Goal: Task Accomplishment & Management: Use online tool/utility

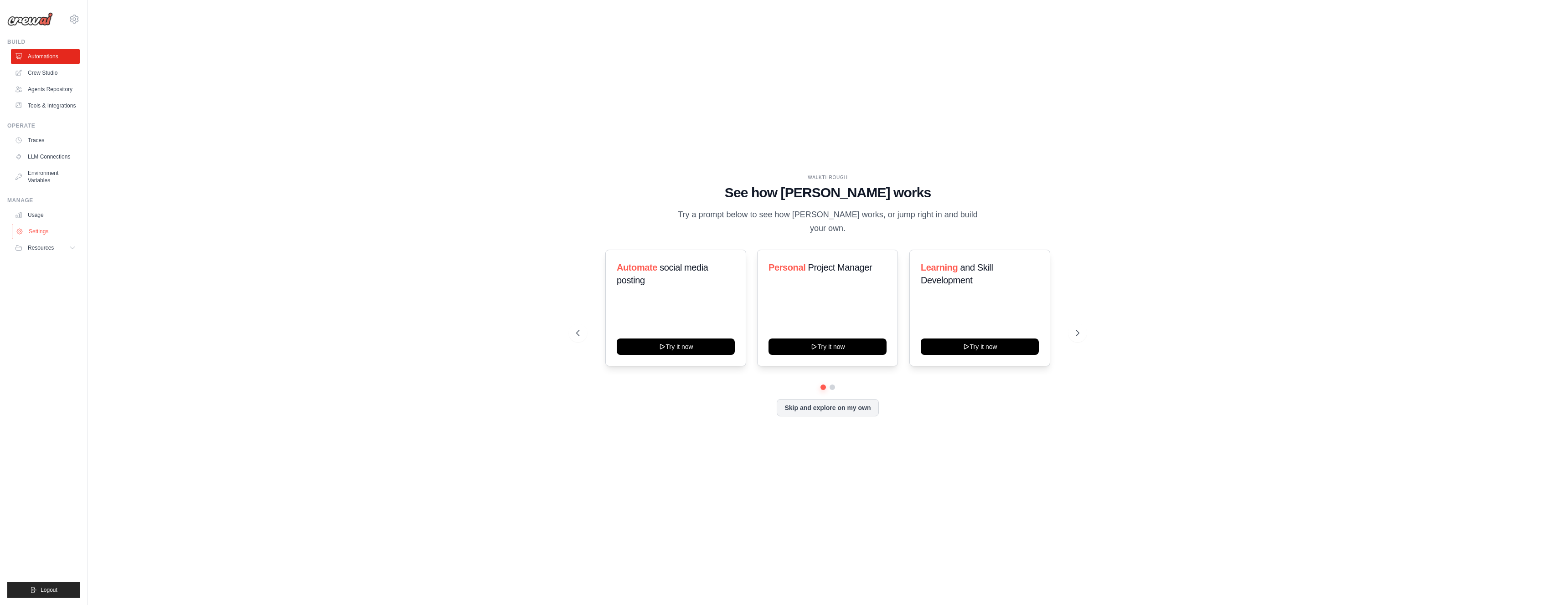
click at [32, 228] on link "Settings" at bounding box center [46, 232] width 68 height 15
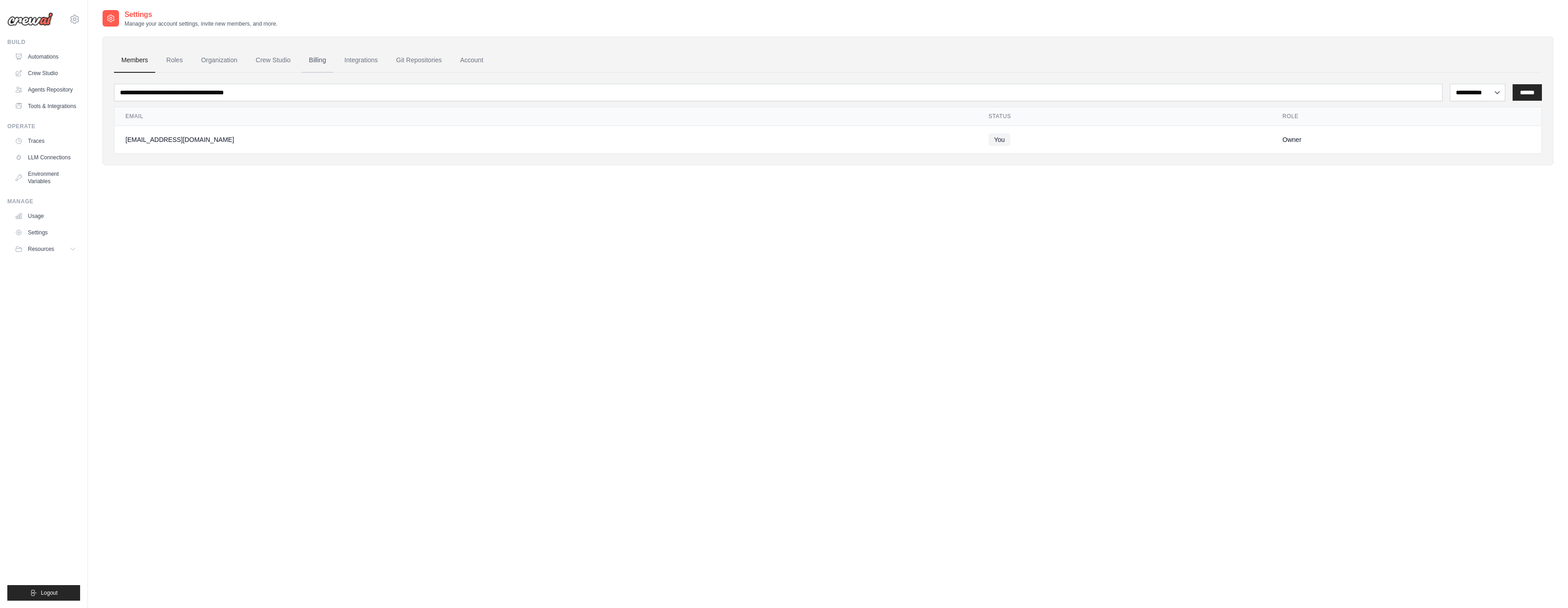
click at [314, 61] on link "Billing" at bounding box center [317, 60] width 32 height 24
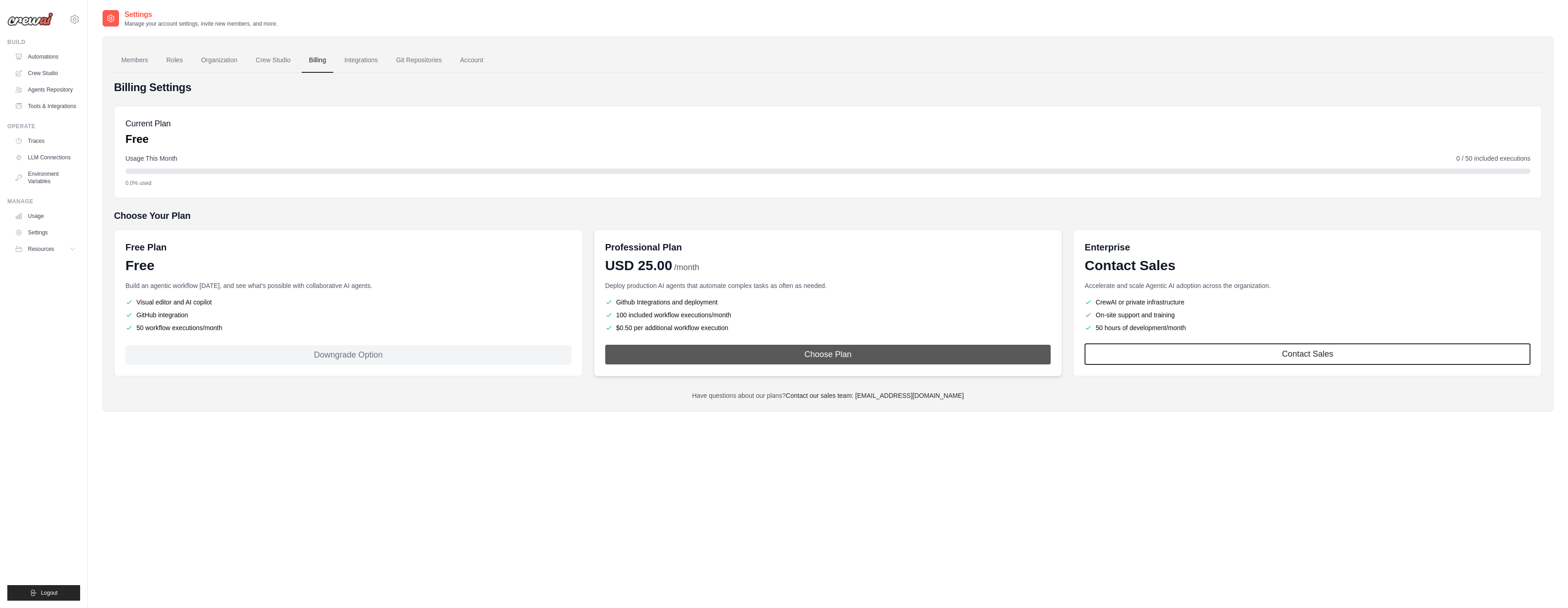
click at [738, 355] on button "Choose Plan" at bounding box center [828, 354] width 446 height 20
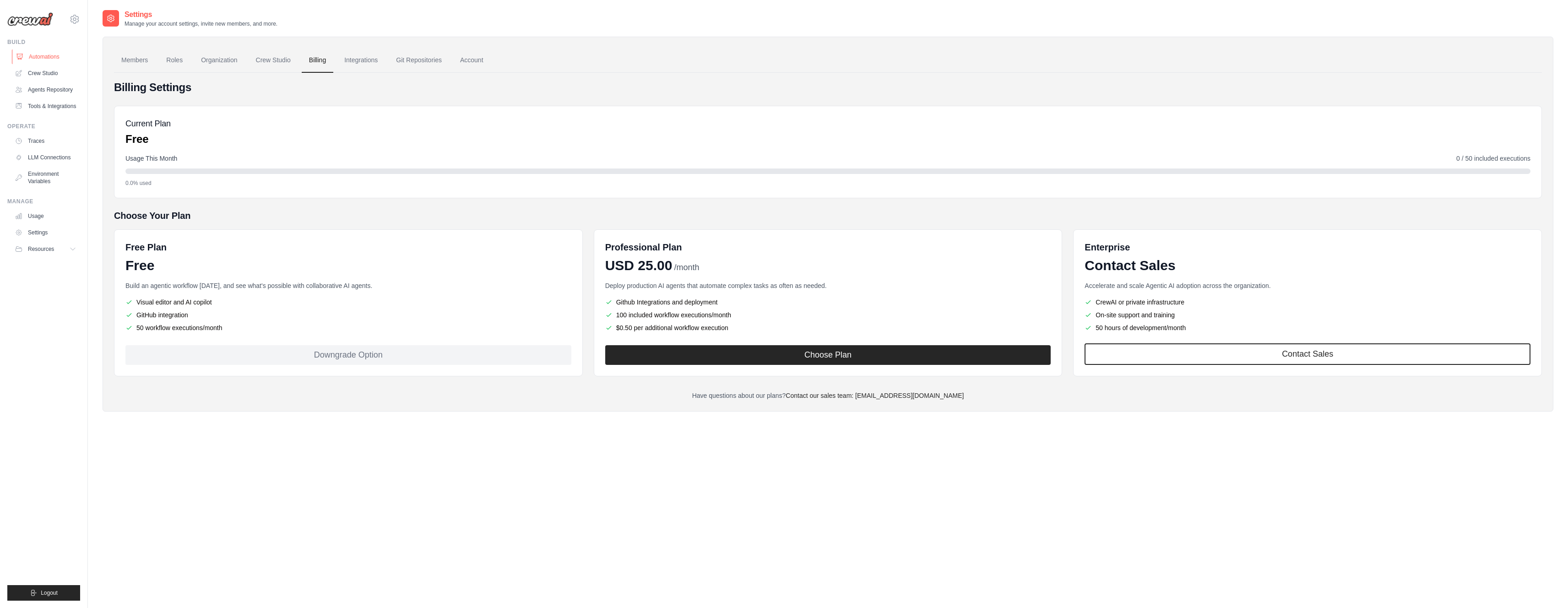
click at [47, 56] on link "Automations" at bounding box center [46, 57] width 69 height 15
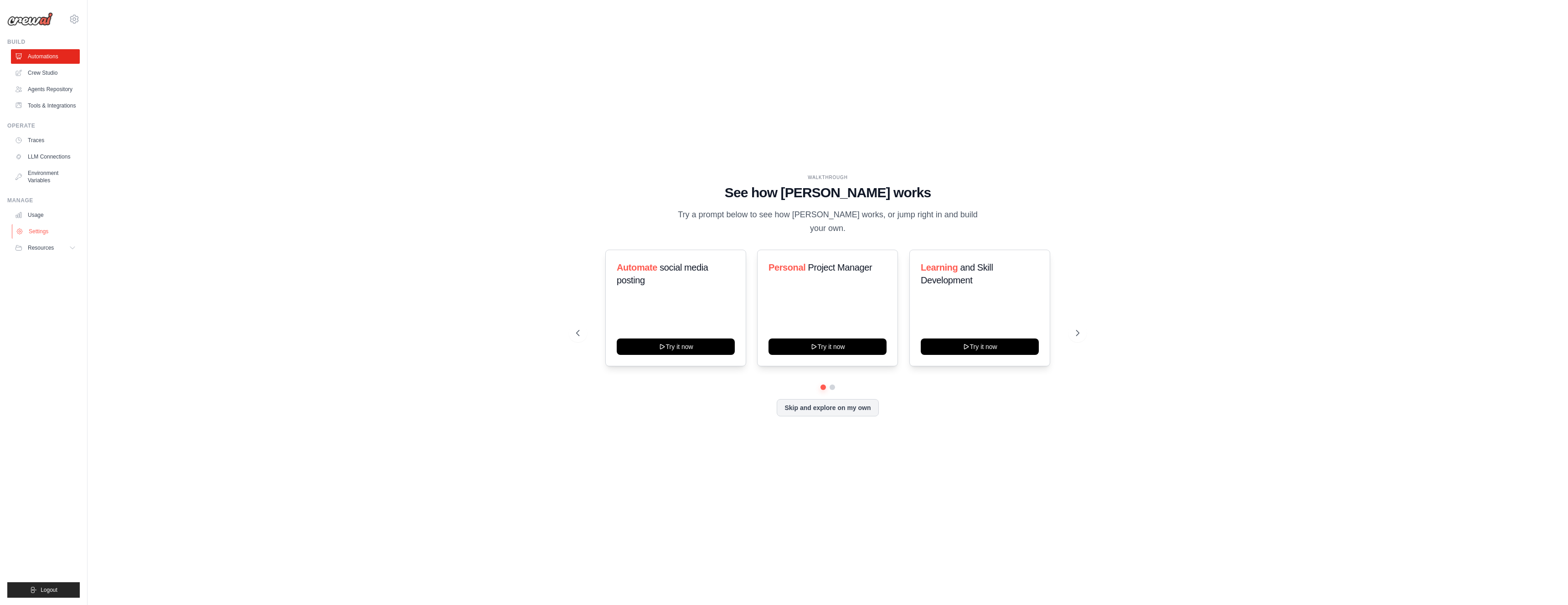
click at [51, 229] on link "Settings" at bounding box center [46, 232] width 68 height 15
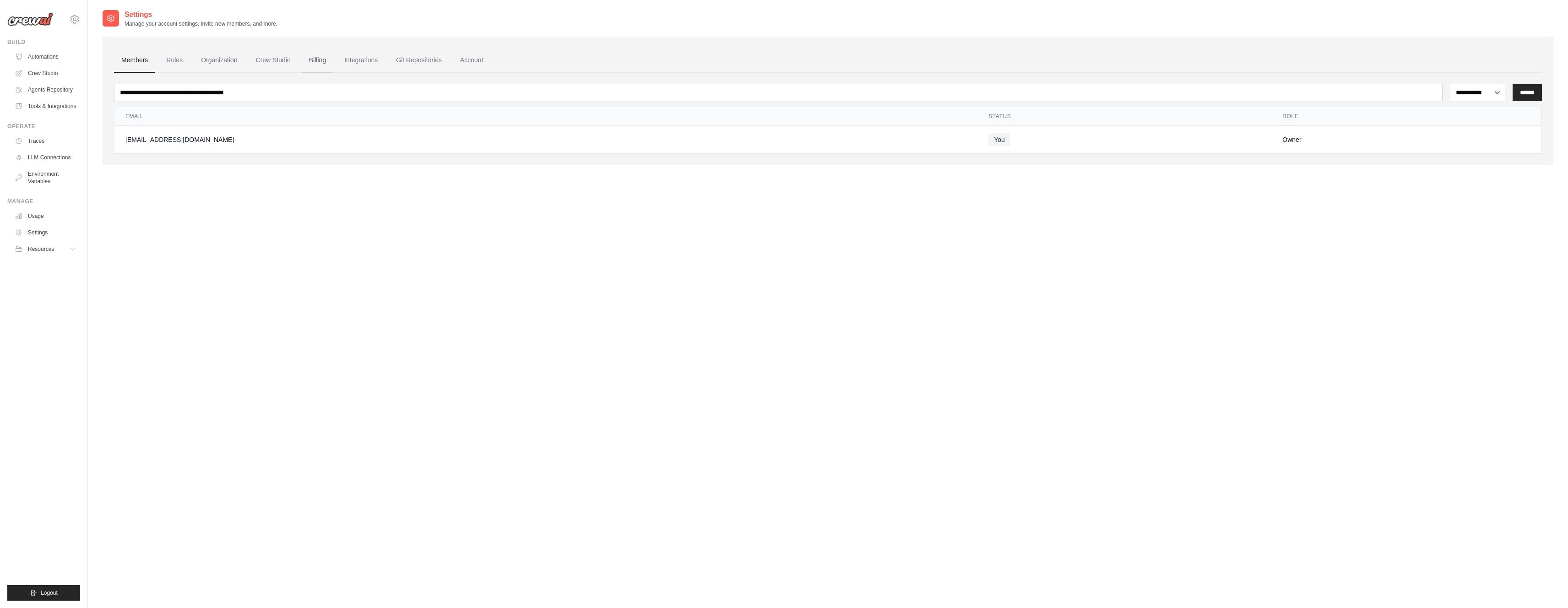
click at [305, 58] on link "Billing" at bounding box center [317, 60] width 32 height 24
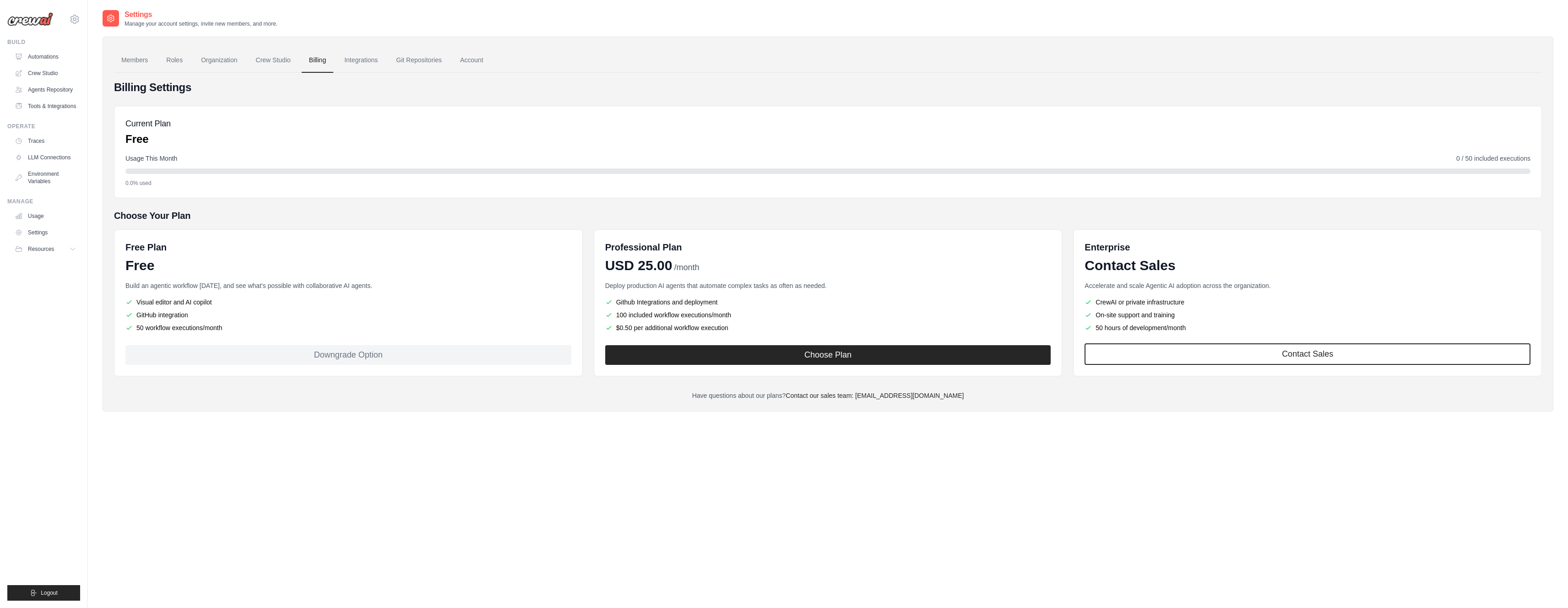
drag, startPoint x: 135, startPoint y: 300, endPoint x: 246, endPoint y: 300, distance: 111.0
click at [246, 300] on li "Visual editor and AI copilot" at bounding box center [348, 302] width 446 height 9
click at [37, 53] on link "Automations" at bounding box center [46, 57] width 69 height 15
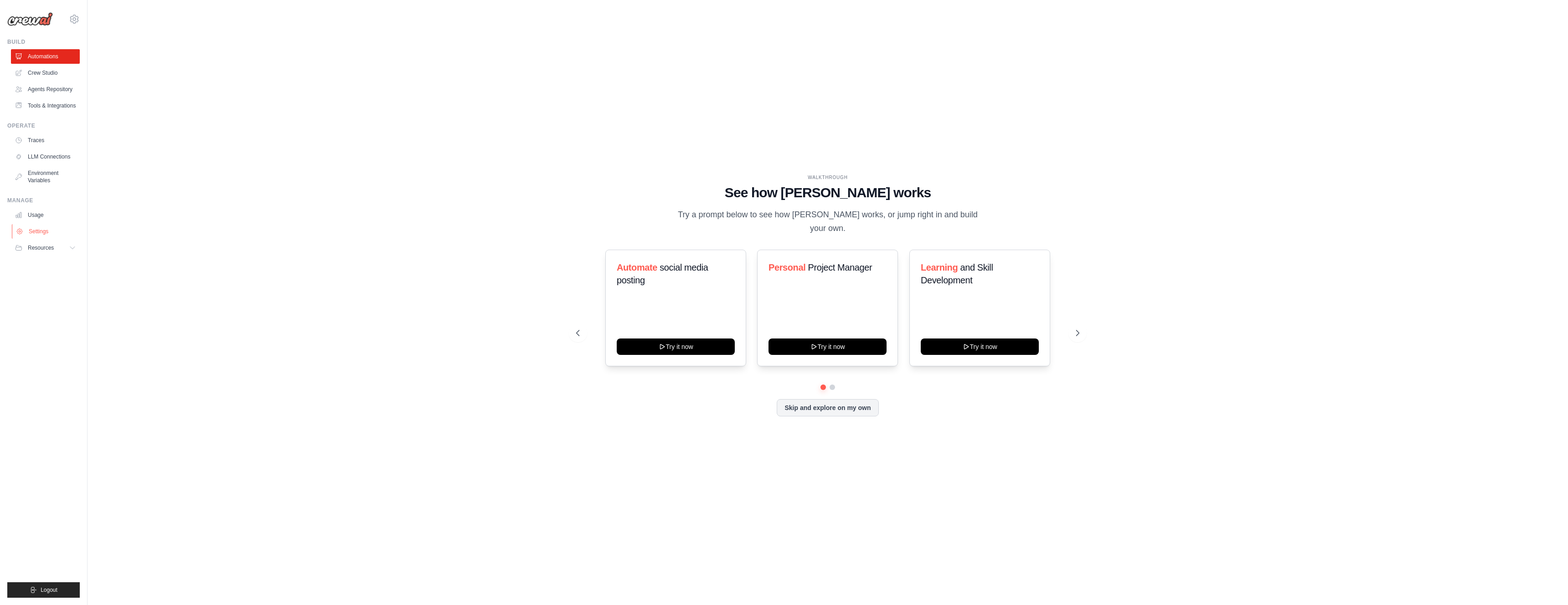
click at [18, 227] on icon at bounding box center [20, 231] width 7 height 7
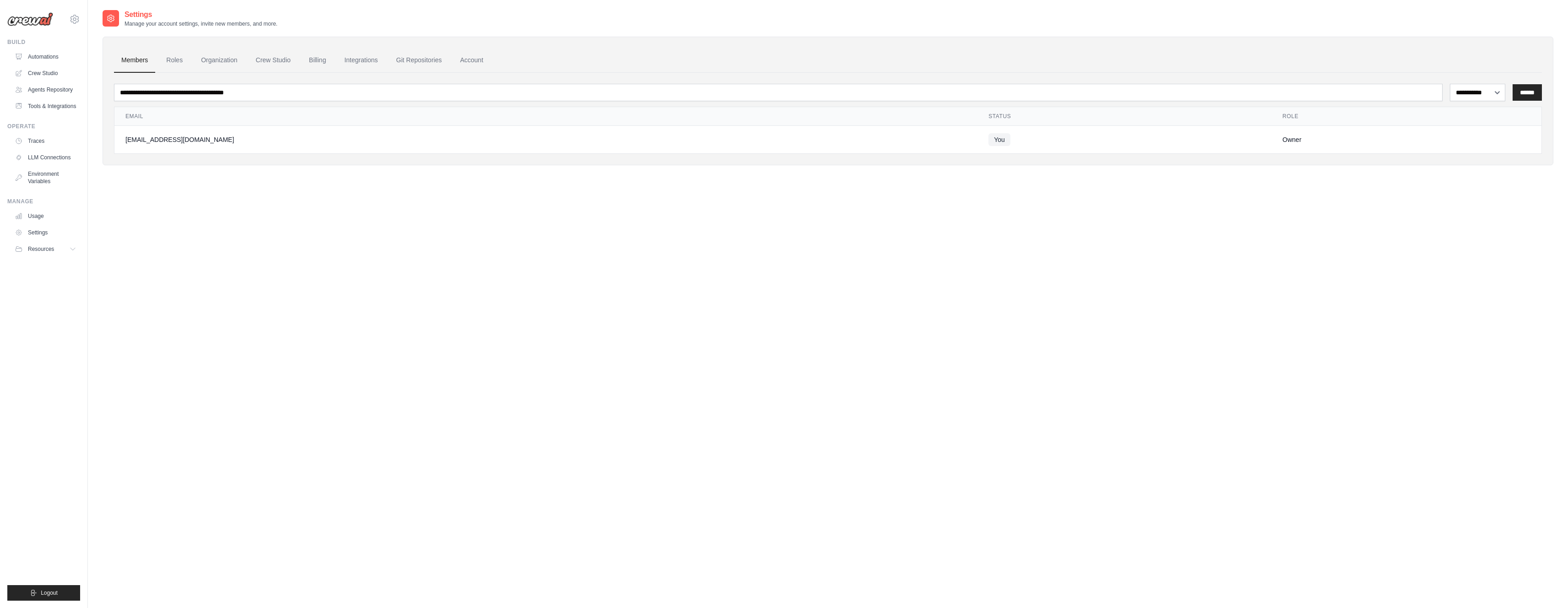
click at [504, 55] on ul "Members Roles Organization Crew Studio Billing Integrations Git Repositories Ac…" at bounding box center [828, 60] width 1428 height 24
click at [468, 57] on link "Account" at bounding box center [471, 60] width 38 height 24
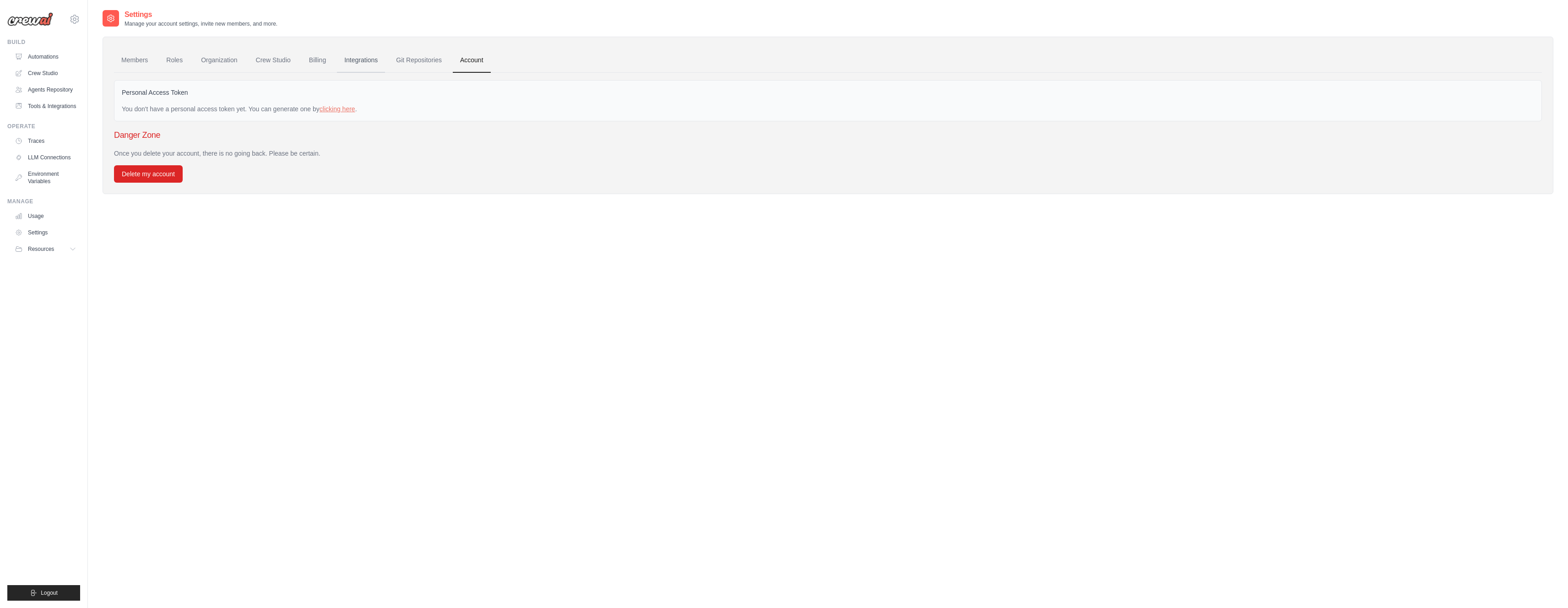
click at [347, 64] on link "Integrations" at bounding box center [361, 60] width 48 height 24
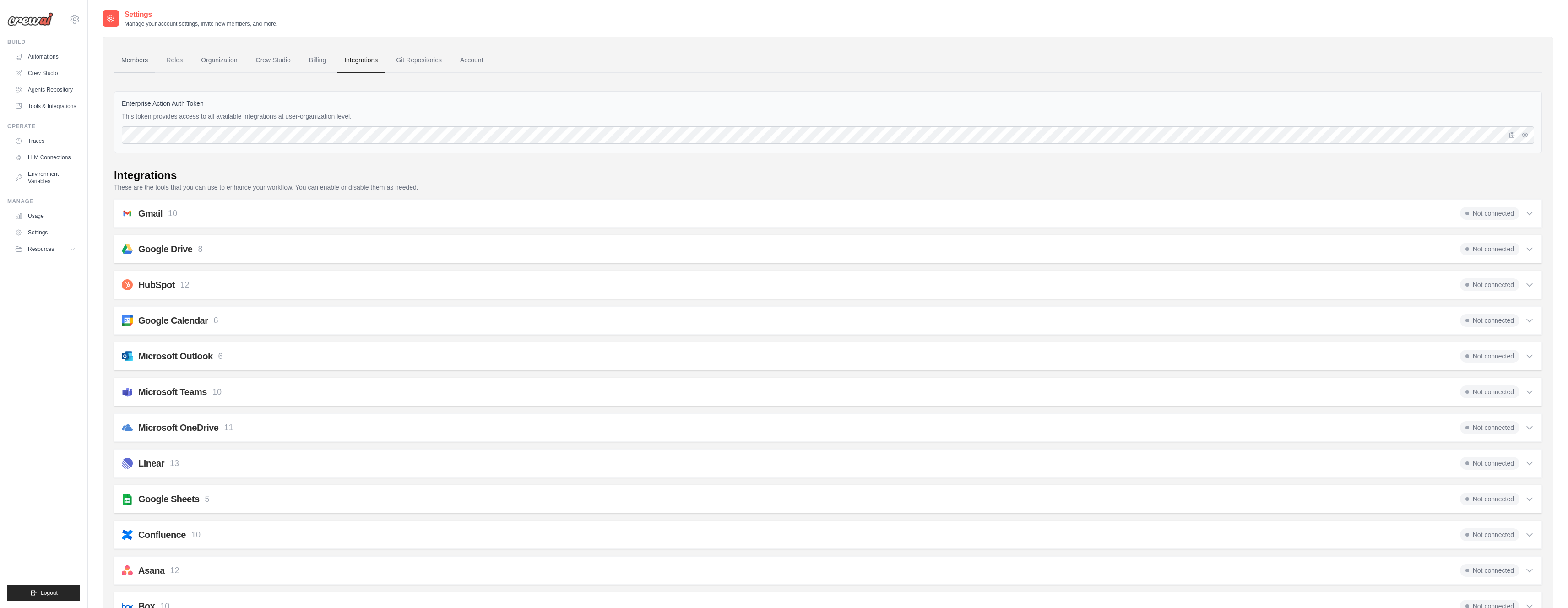
click at [129, 63] on link "Members" at bounding box center [135, 60] width 41 height 24
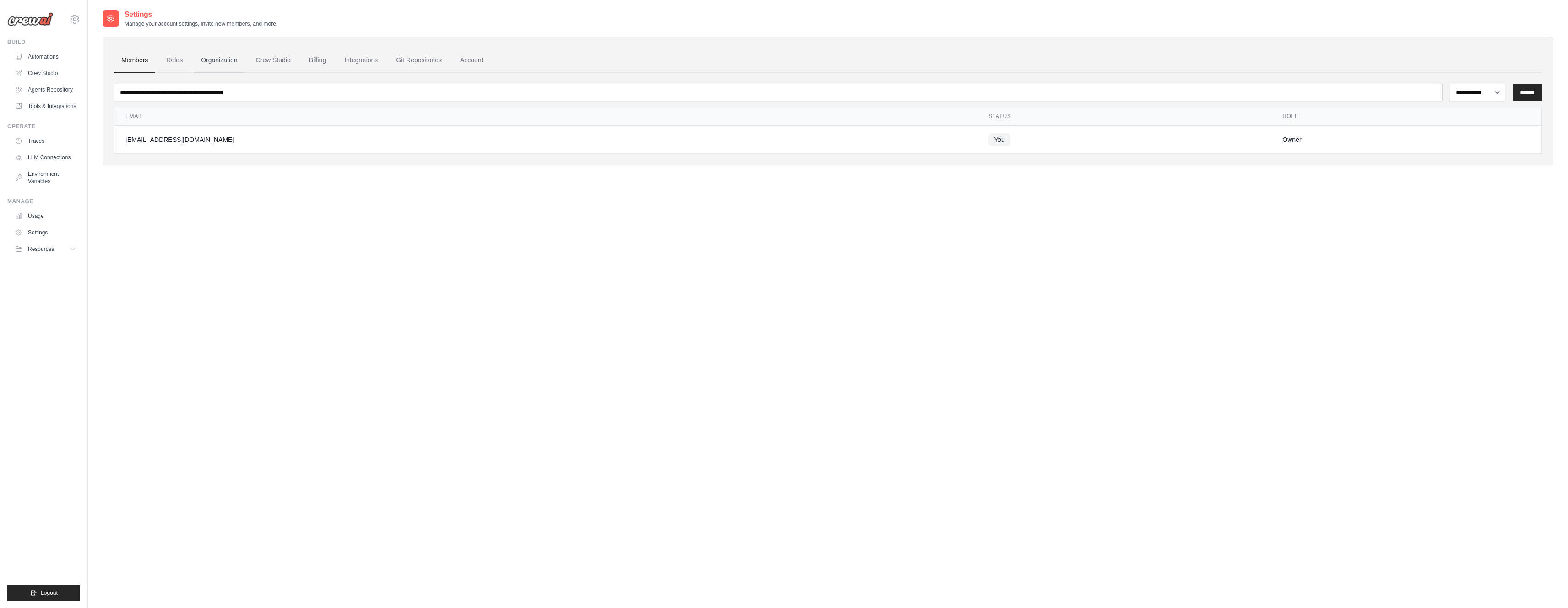
click at [237, 56] on link "Organization" at bounding box center [219, 60] width 51 height 24
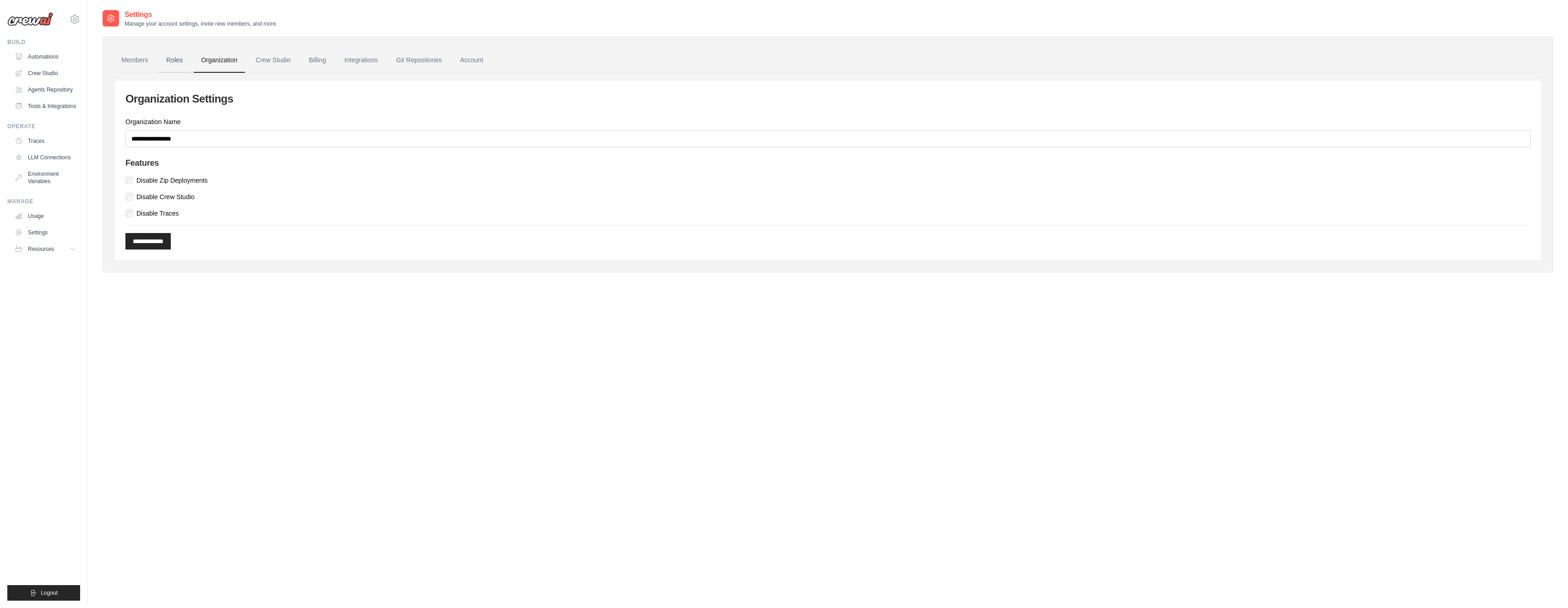
click at [179, 58] on link "Roles" at bounding box center [175, 60] width 31 height 24
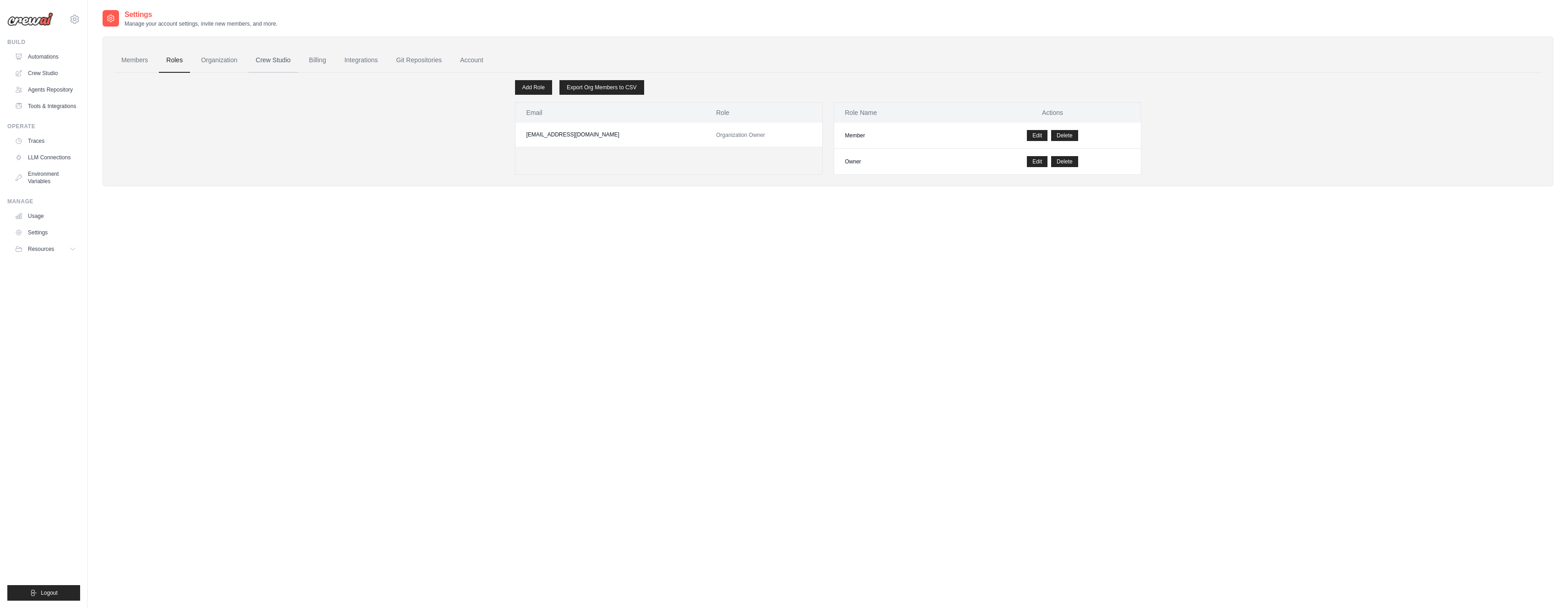
click at [283, 60] on link "Crew Studio" at bounding box center [273, 60] width 50 height 24
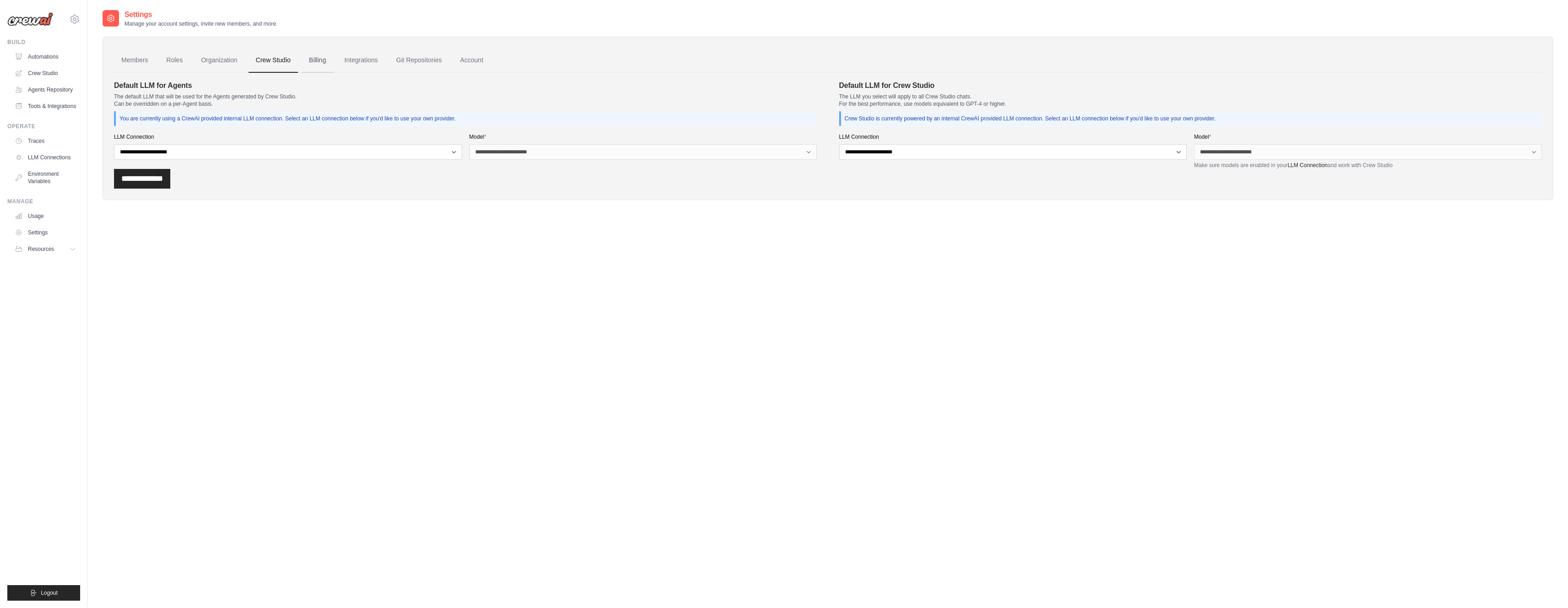
click at [316, 59] on link "Billing" at bounding box center [317, 60] width 32 height 24
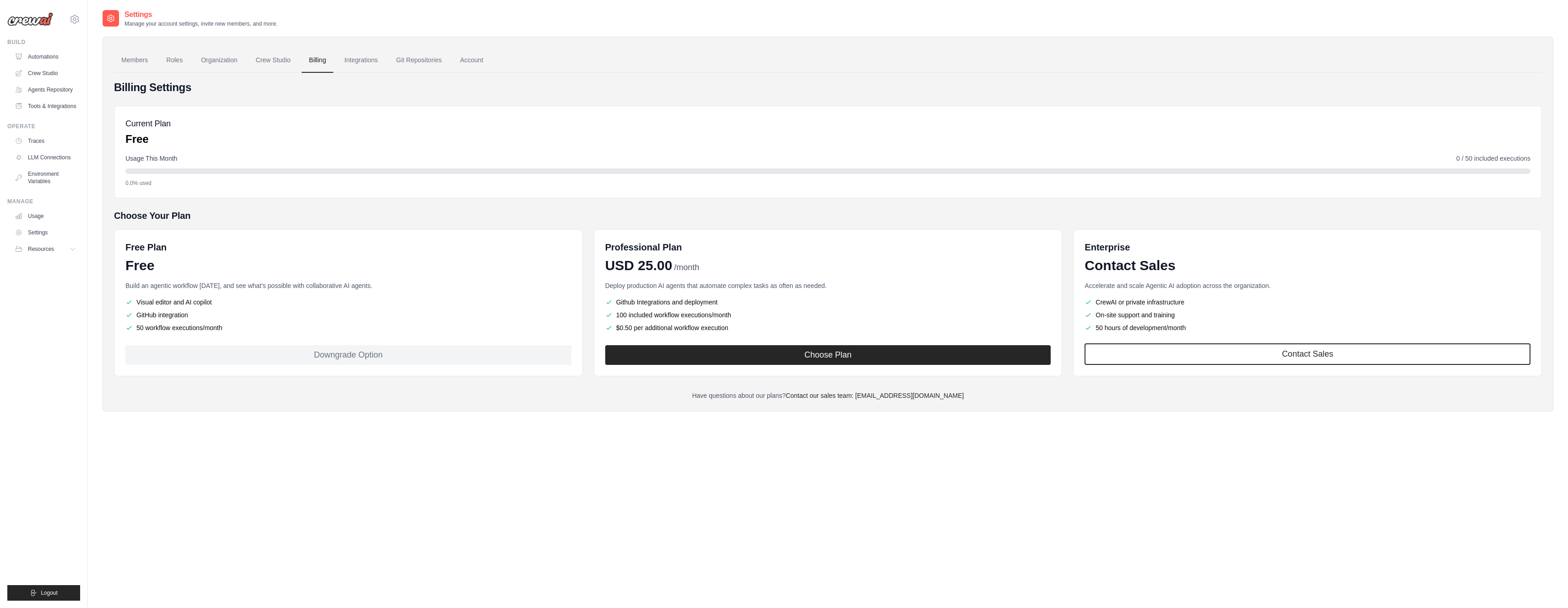
click at [74, 18] on icon at bounding box center [74, 19] width 11 height 11
click at [104, 56] on span "Settings" at bounding box center [115, 57] width 72 height 9
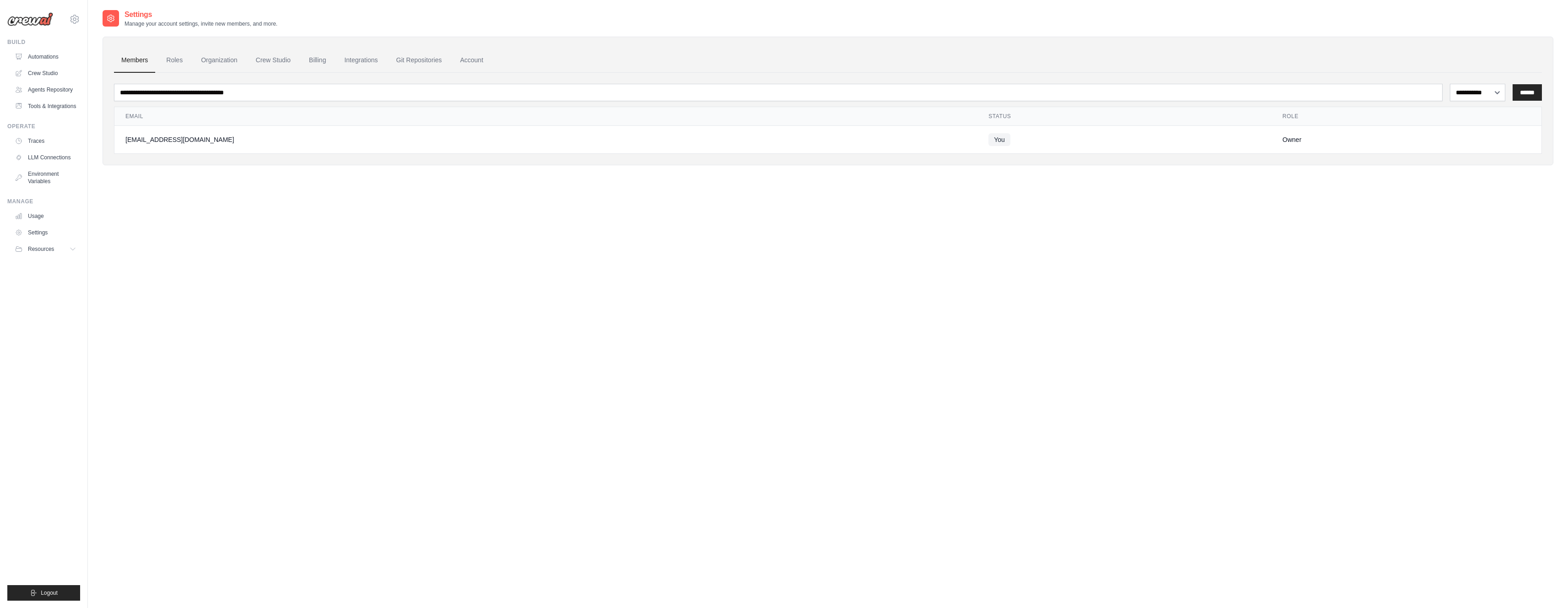
click at [351, 133] on td "venanciovasconcelos@gmail.com" at bounding box center [546, 140] width 863 height 28
click at [224, 141] on div "venanciovasconcelos@gmail.com" at bounding box center [546, 140] width 841 height 9
click at [187, 145] on td "venanciovasconcelos@gmail.com" at bounding box center [546, 140] width 863 height 28
click at [36, 54] on font "Automações" at bounding box center [44, 56] width 30 height 7
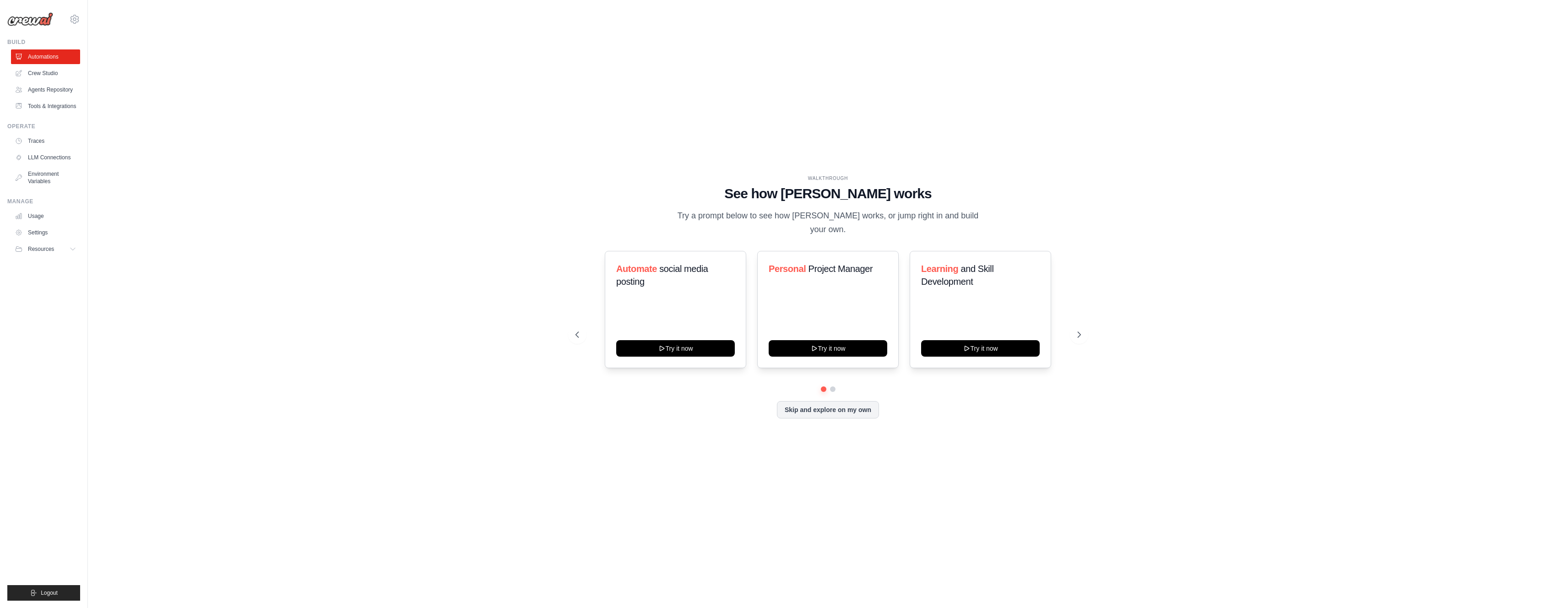
click at [36, 56] on link "Automations" at bounding box center [45, 57] width 69 height 15
click at [1251, 194] on div "PASSO A PASSO Veja como o CrewAI funciona Experimente o prompt abaixo para ver …" at bounding box center [831, 303] width 1458 height 590
click at [1080, 334] on icon at bounding box center [1083, 334] width 9 height 9
click at [1083, 334] on icon at bounding box center [1083, 334] width 9 height 9
click at [1083, 333] on icon at bounding box center [1084, 334] width 3 height 5
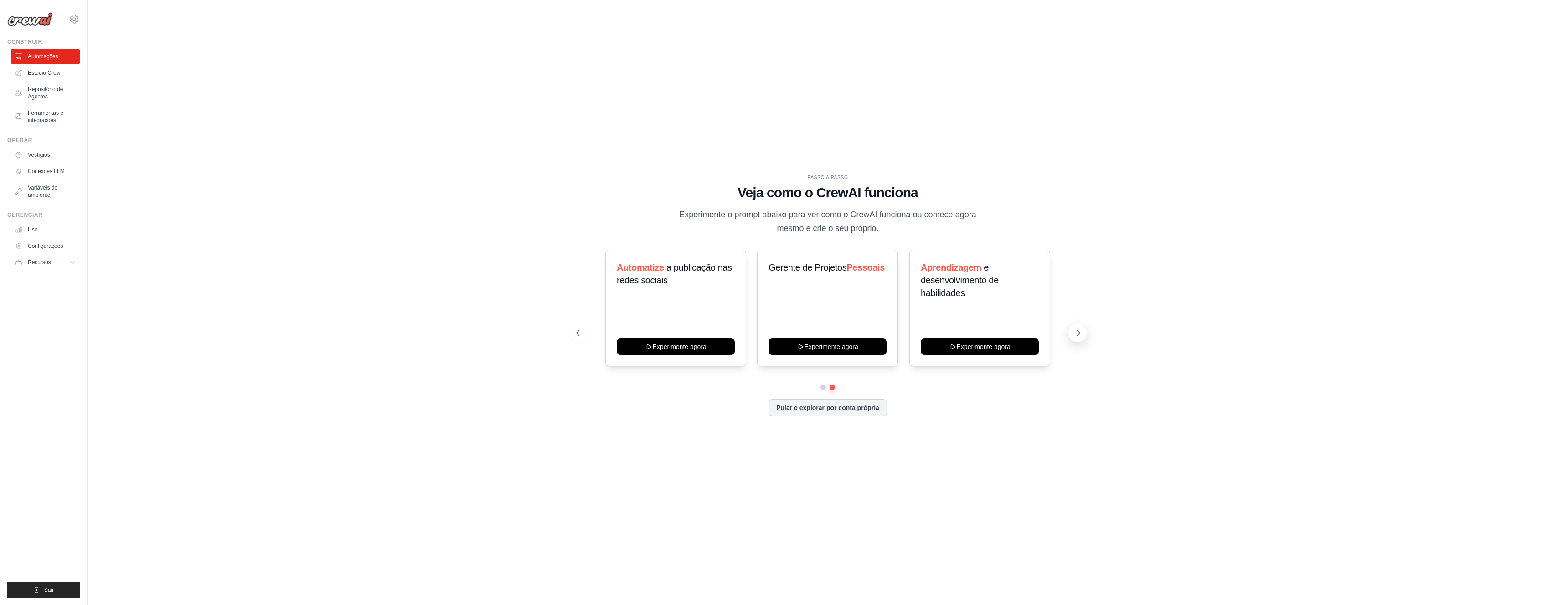
click at [1077, 331] on icon at bounding box center [1078, 333] width 9 height 9
click at [840, 349] on button "Experimente agora" at bounding box center [828, 346] width 118 height 16
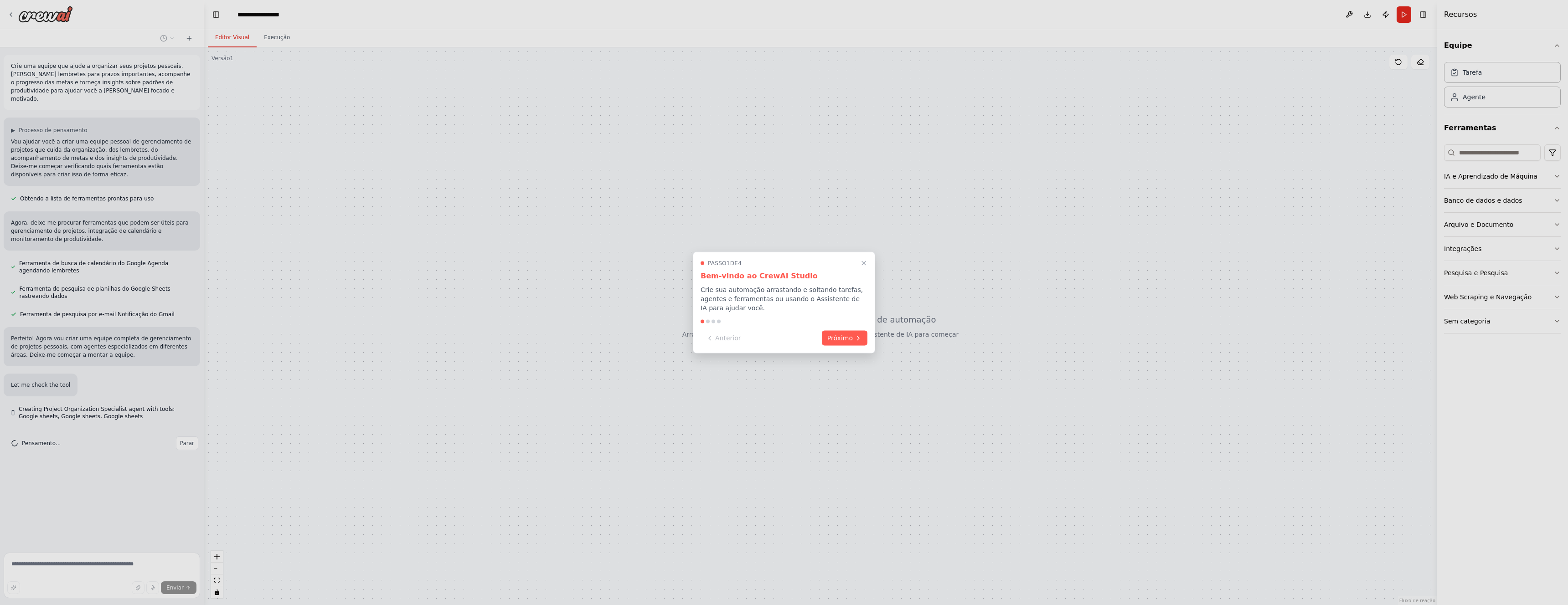
click at [721, 285] on p "Crie sua automação arrastando e soltando tarefas, agentes e ferramentas ou usan…" at bounding box center [784, 298] width 167 height 27
click at [831, 333] on font "Próximo" at bounding box center [840, 337] width 26 height 7
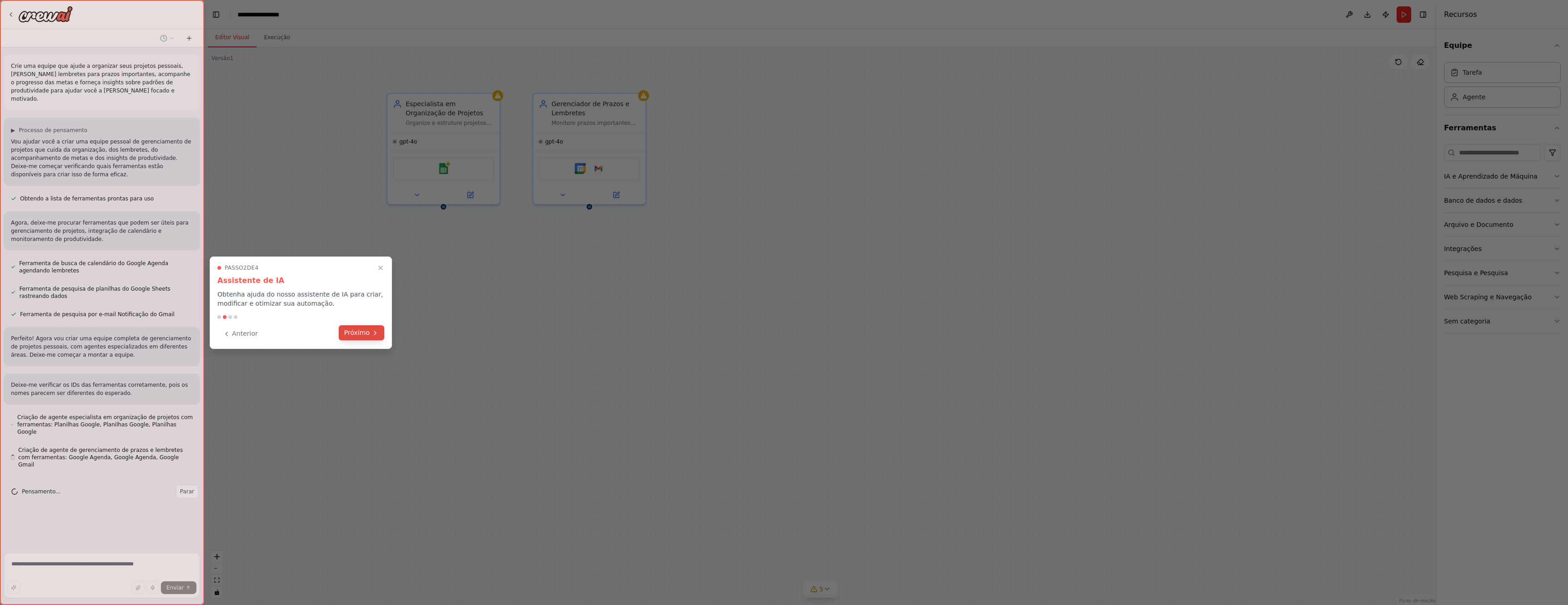
click at [356, 330] on font "Próximo" at bounding box center [356, 333] width 26 height 7
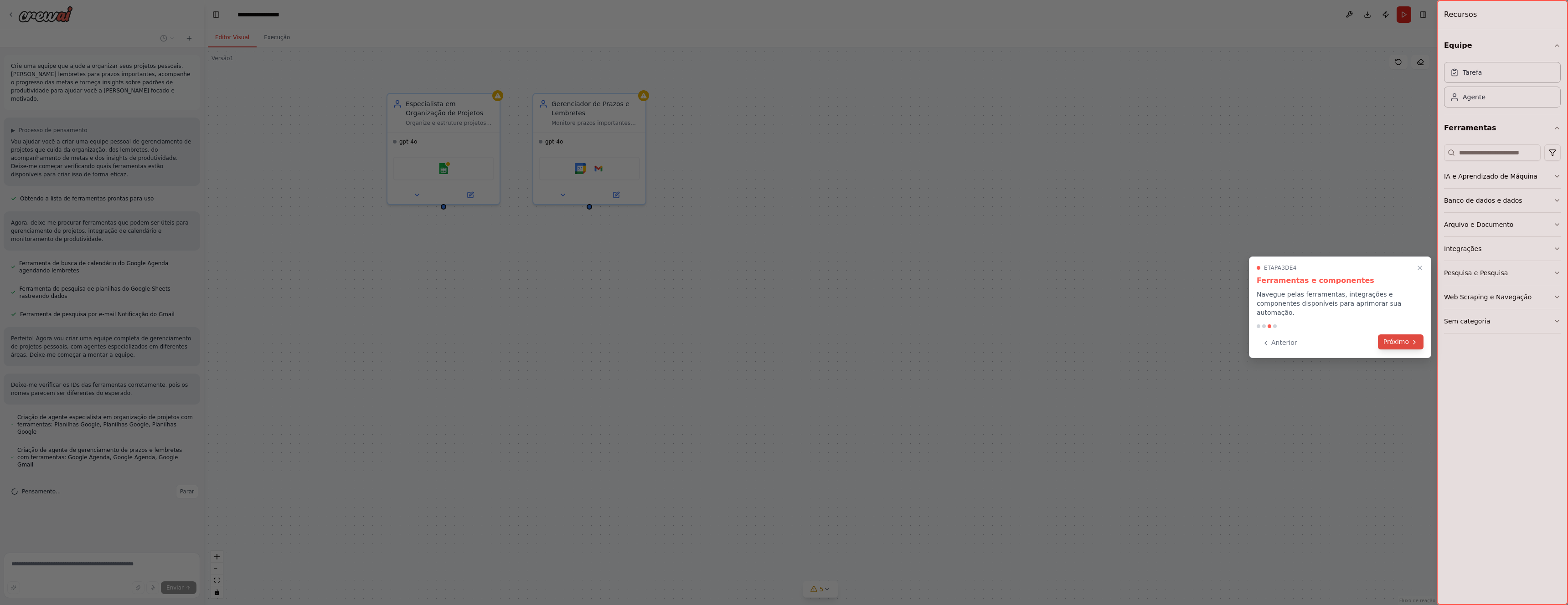
click at [1400, 338] on font "Próximo" at bounding box center [1396, 342] width 26 height 7
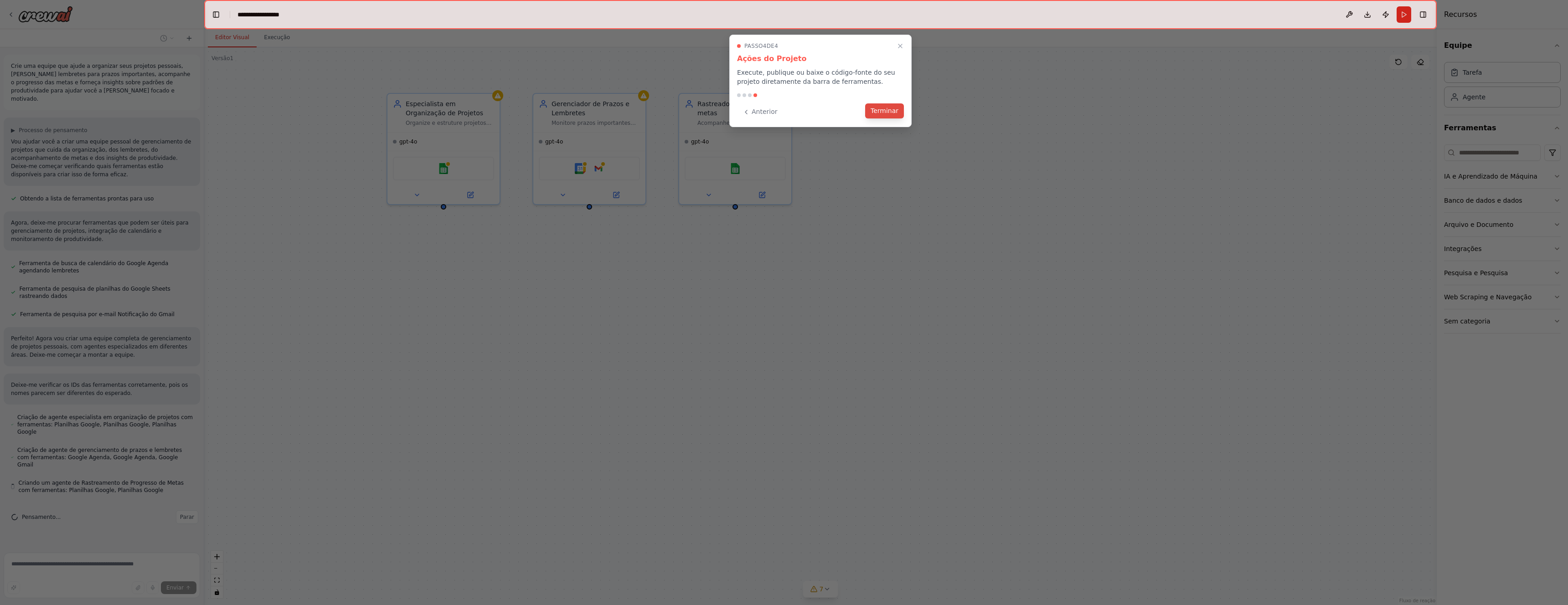
click at [880, 113] on font "Terminar" at bounding box center [885, 110] width 28 height 7
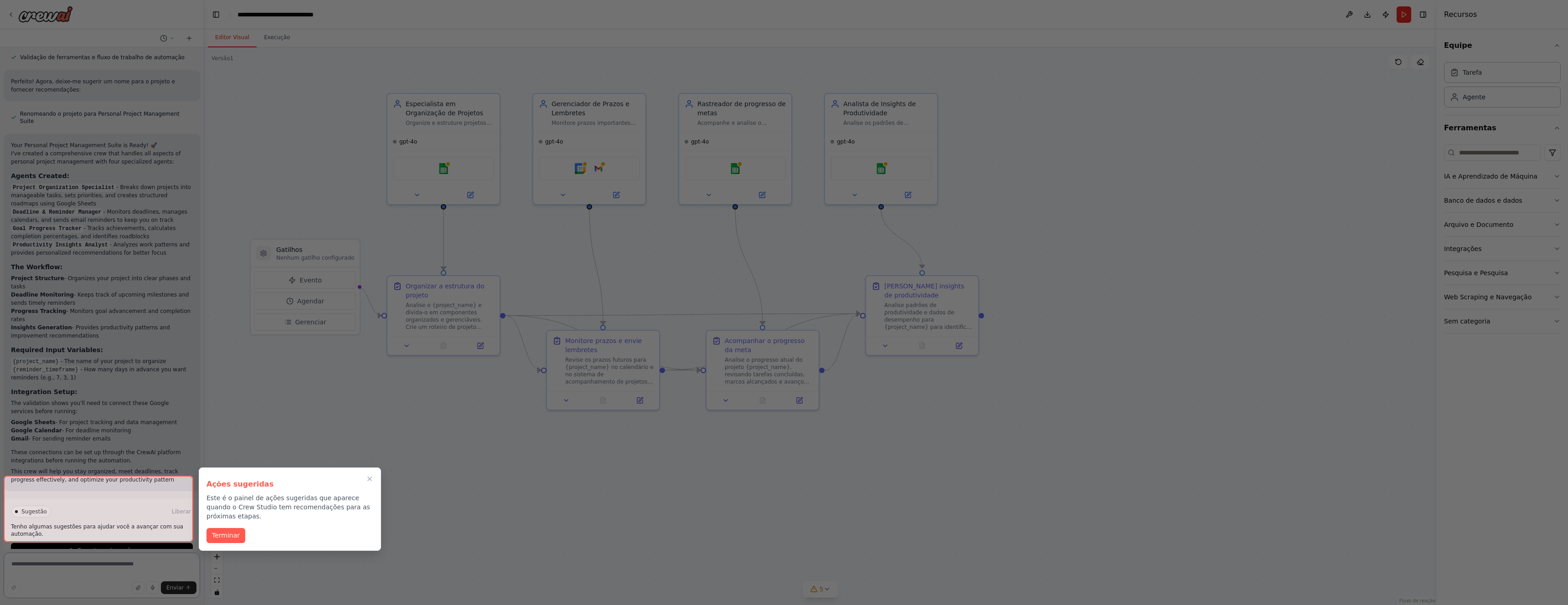
scroll to position [642, 0]
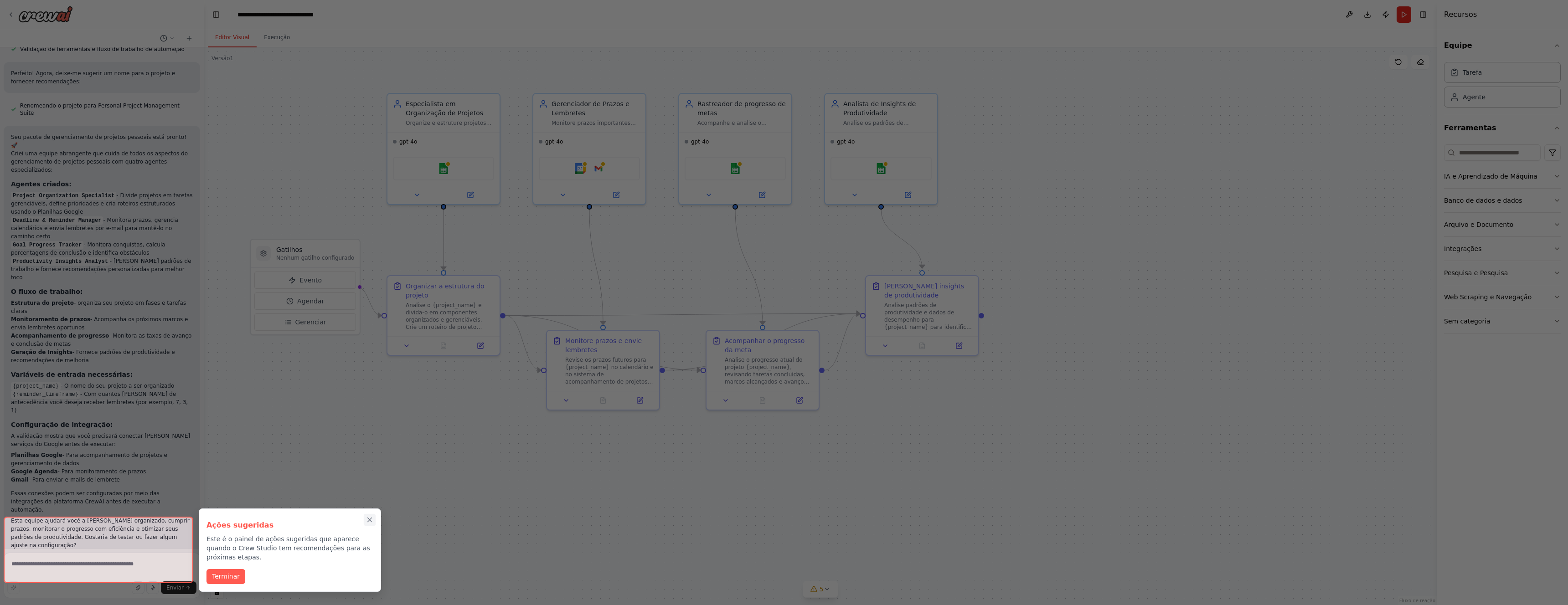
click at [372, 522] on icon "Passo a passo completo" at bounding box center [369, 520] width 8 height 8
